Goal: Information Seeking & Learning: Learn about a topic

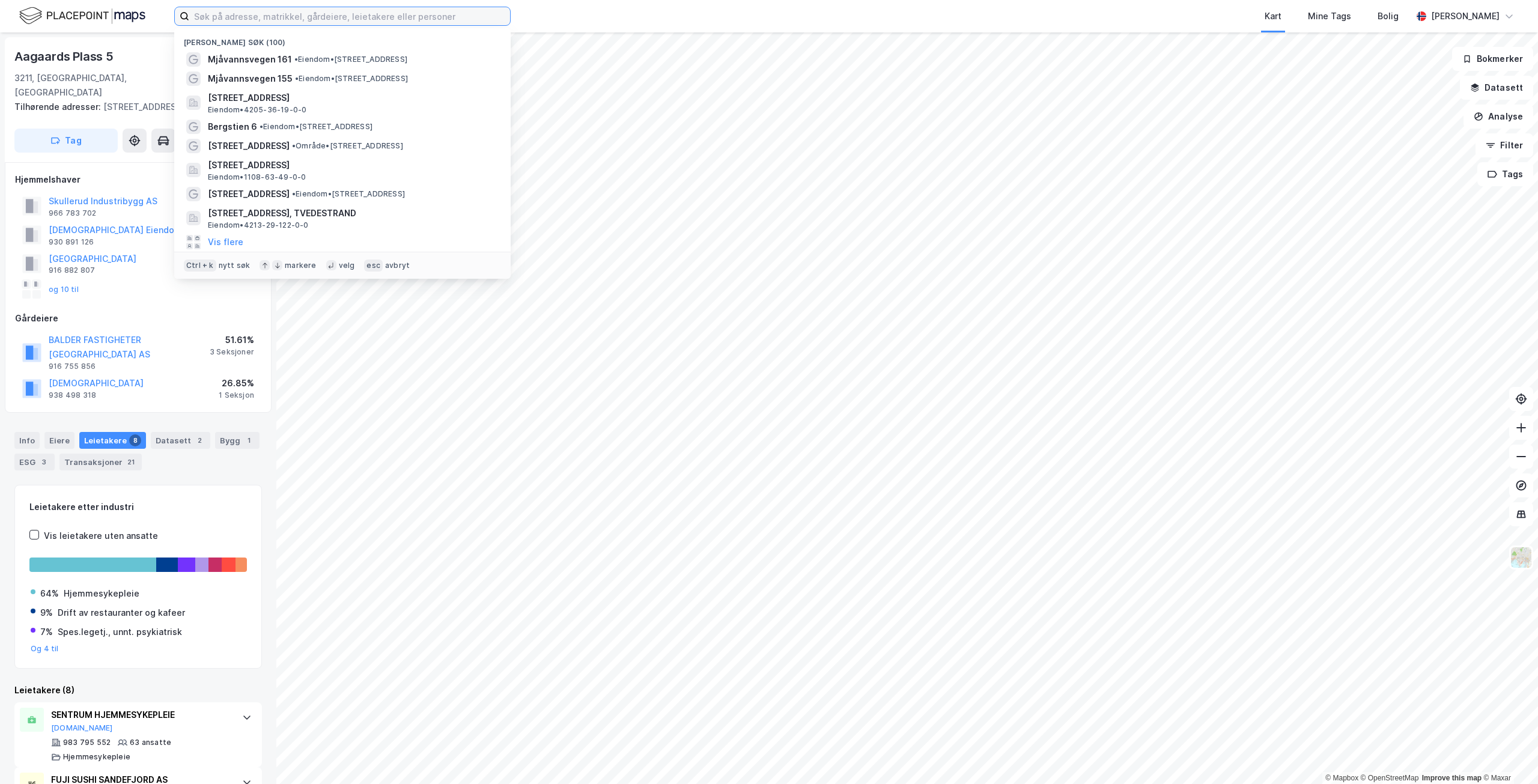
drag, startPoint x: 305, startPoint y: 9, endPoint x: 323, endPoint y: 5, distance: 18.4
click at [320, 5] on div "Nylige søk (100) Mjåvannsvegen 161 • Eiendom • [STREET_ADDRESS] • Eiendom • [ST…" at bounding box center [769, 16] width 1538 height 33
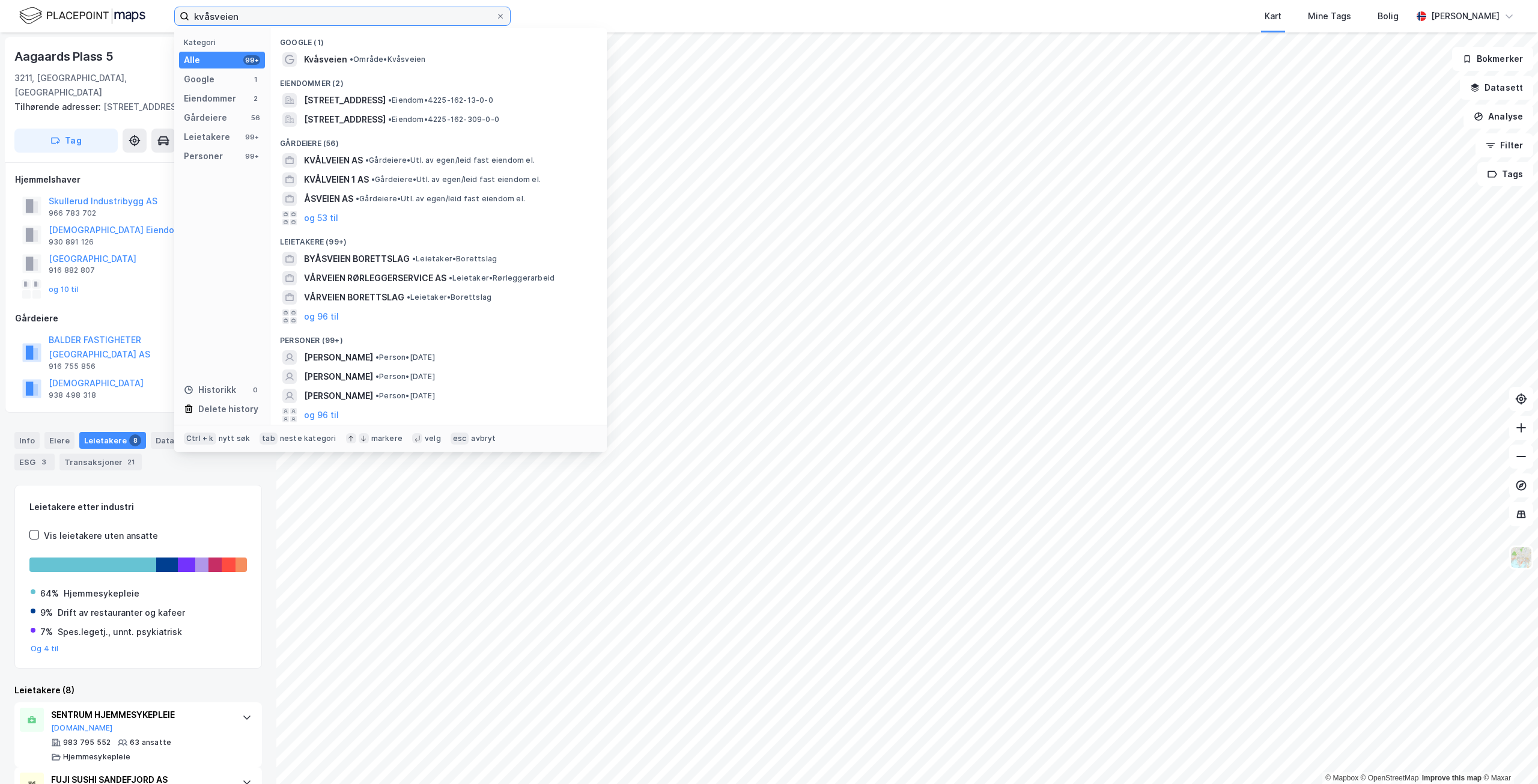
click at [427, 11] on input "kvåsveien" at bounding box center [342, 16] width 307 height 18
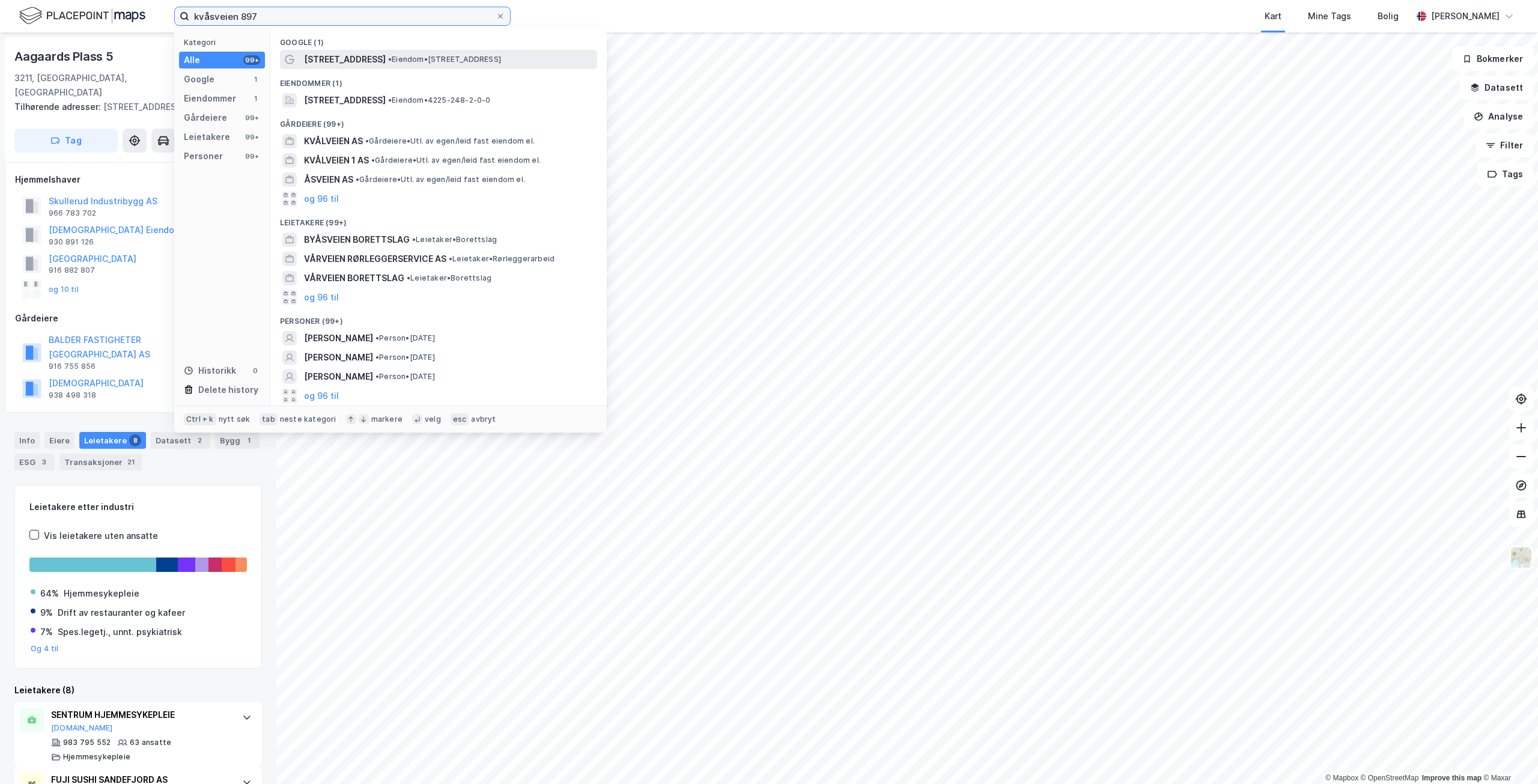
type input "kvåsveien 897"
click at [429, 54] on span "• Eiendom • [STREET_ADDRESS]" at bounding box center [444, 59] width 113 height 9
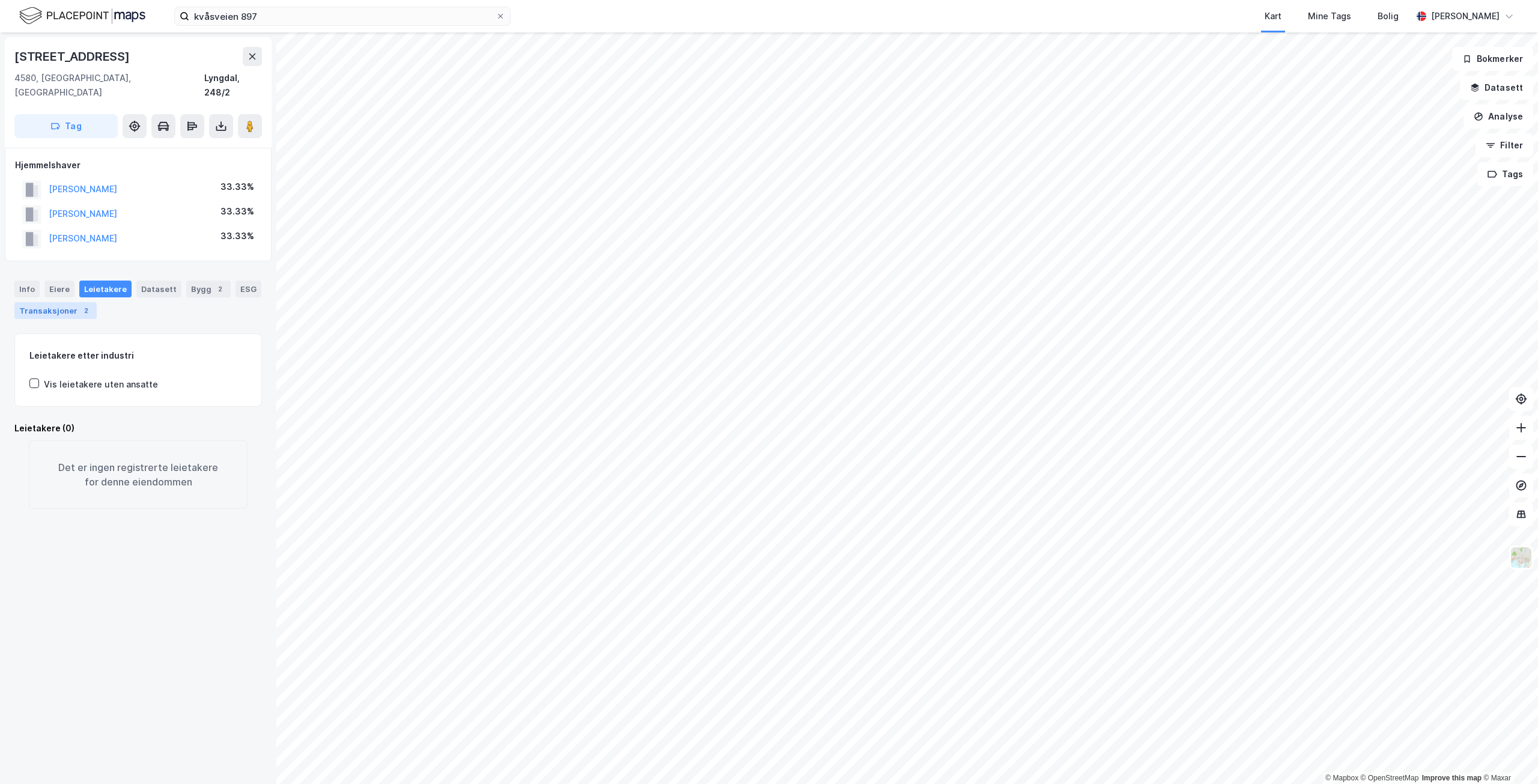
click at [72, 302] on div "Transaksjoner 2" at bounding box center [55, 310] width 82 height 16
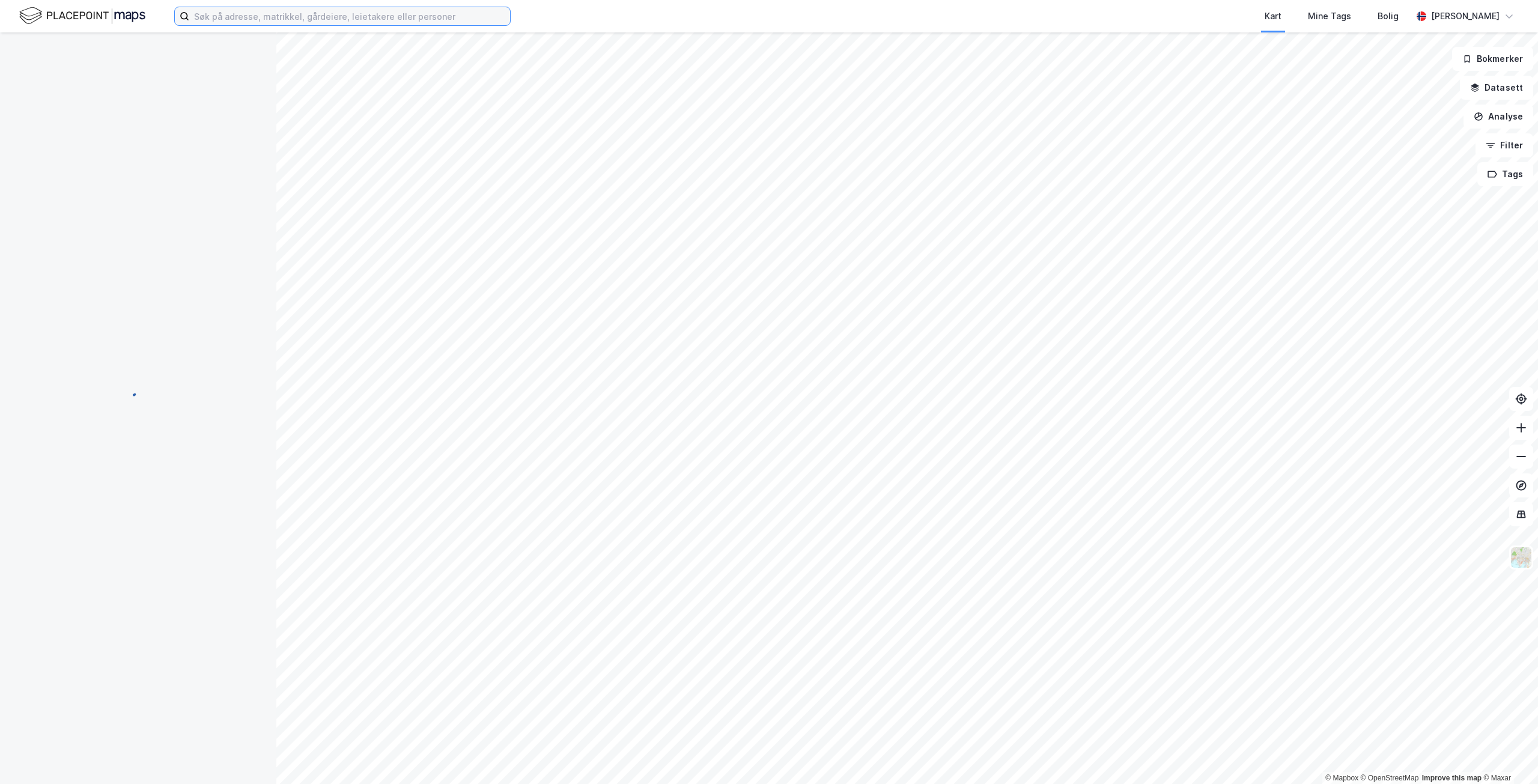
click at [362, 14] on input at bounding box center [349, 16] width 320 height 18
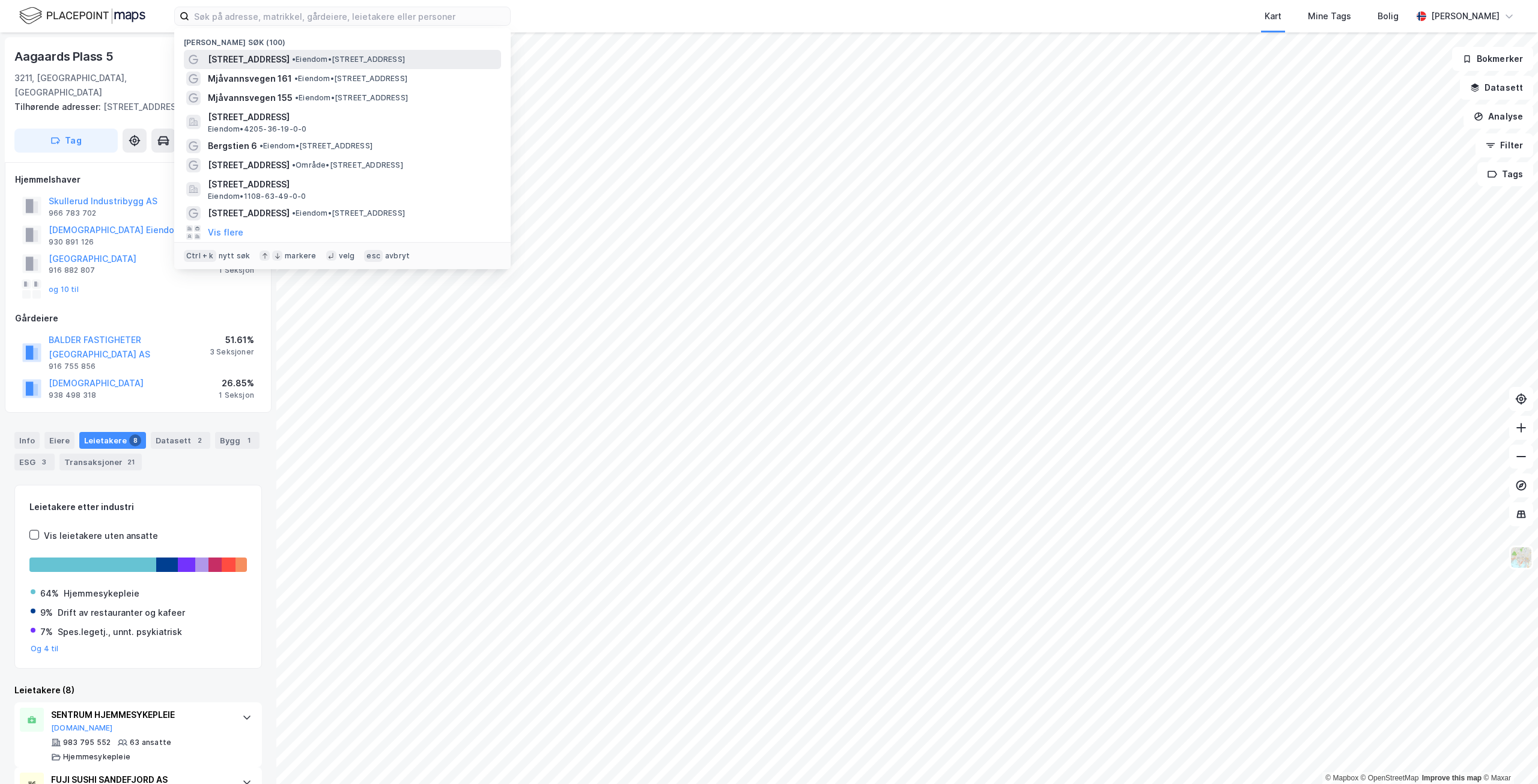
click at [351, 60] on span "• Eiendom • [STREET_ADDRESS]" at bounding box center [348, 59] width 113 height 9
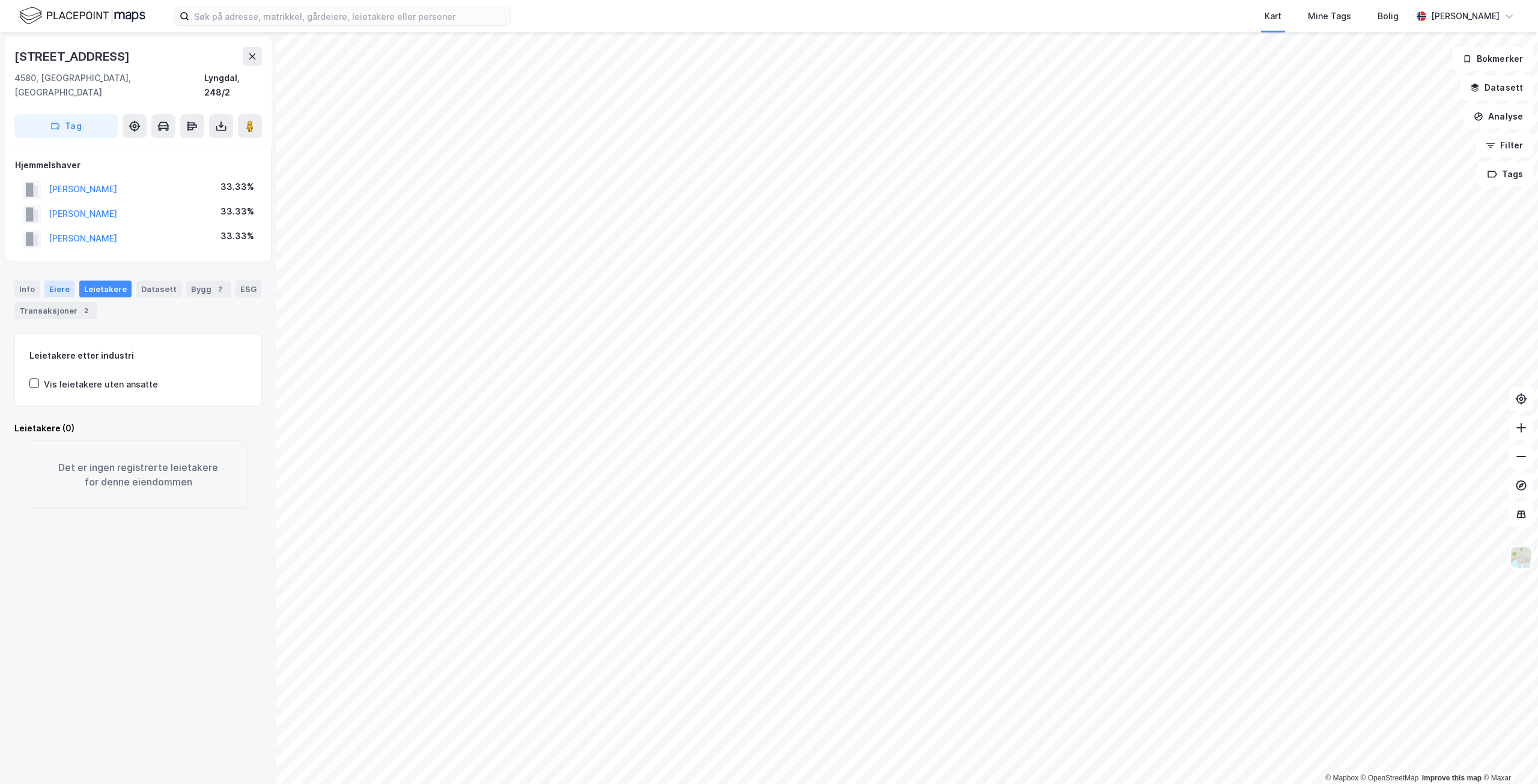
click at [59, 281] on div "Eiere" at bounding box center [59, 288] width 30 height 16
